Goal: Complete application form

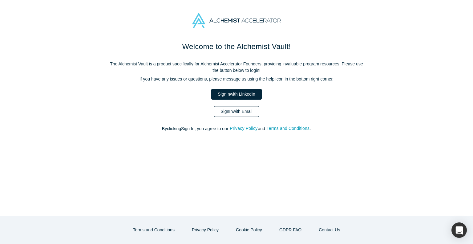
click at [233, 106] on link "Sign In with Email" at bounding box center [236, 111] width 45 height 11
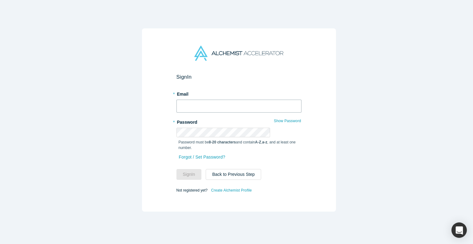
click at [218, 106] on input "text" at bounding box center [238, 105] width 125 height 13
type input "[PERSON_NAME][EMAIL_ADDRESS]"
click at [274, 119] on button "Show Password" at bounding box center [288, 121] width 28 height 8
click at [199, 169] on button "Sign In" at bounding box center [188, 174] width 25 height 11
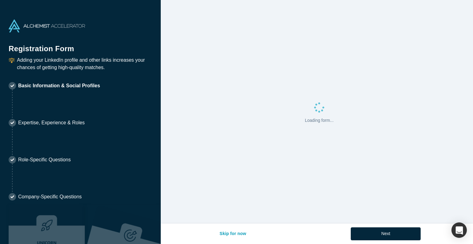
select select "JP"
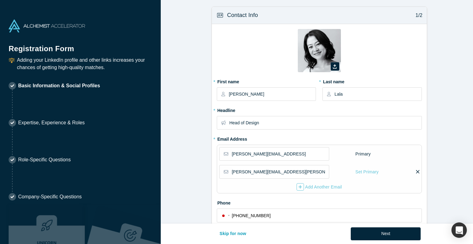
type input "[GEOGRAPHIC_DATA], [GEOGRAPHIC_DATA]"
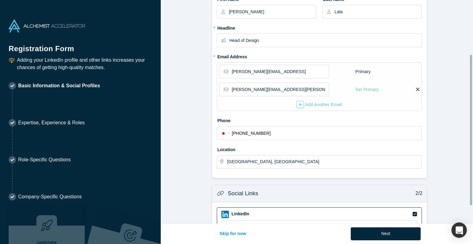
scroll to position [117, 0]
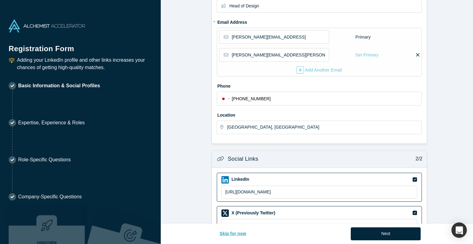
click at [253, 238] on button "Skip for now" at bounding box center [233, 233] width 40 height 13
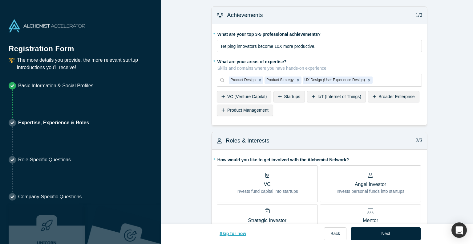
click at [253, 238] on button "Skip for now" at bounding box center [233, 233] width 40 height 13
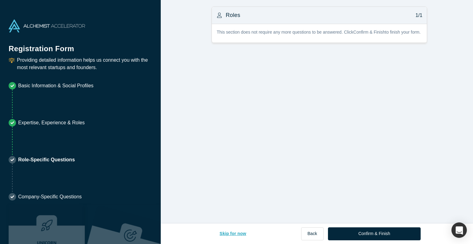
click at [253, 238] on button "Skip for now" at bounding box center [233, 233] width 40 height 13
